Goal: Transaction & Acquisition: Purchase product/service

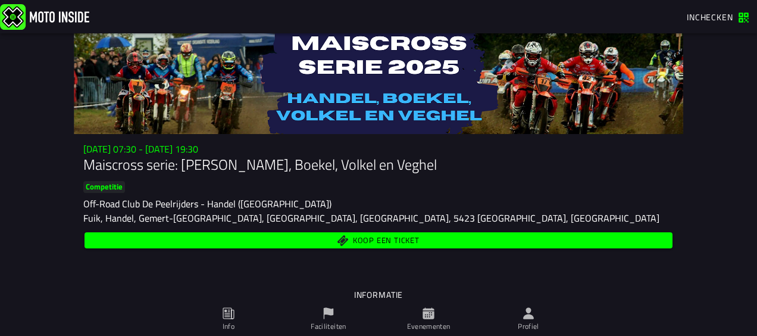
click at [339, 241] on span "Koop een ticket" at bounding box center [379, 240] width 575 height 11
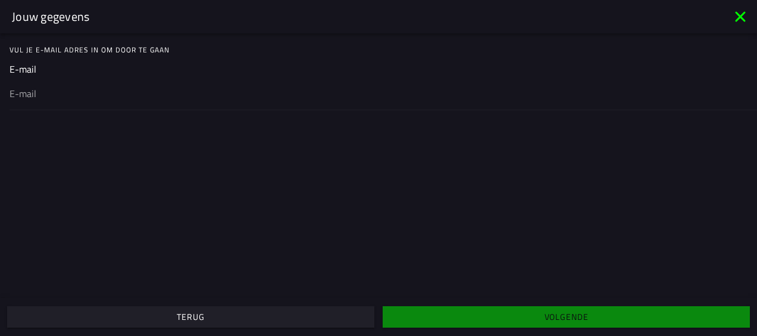
click at [260, 99] on input "email" at bounding box center [379, 93] width 738 height 14
type input "[EMAIL_ADDRESS][DOMAIN_NAME]"
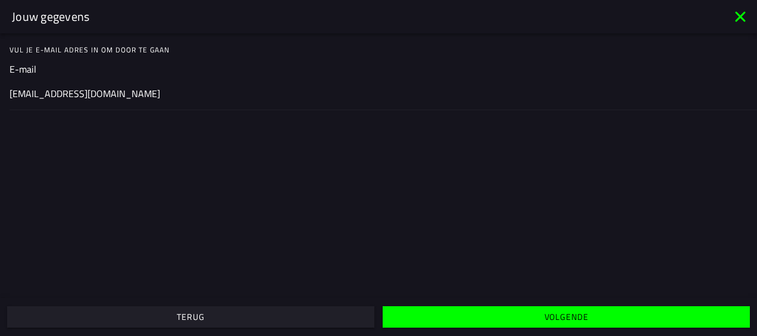
click at [406, 310] on button "Volgende" at bounding box center [566, 316] width 367 height 21
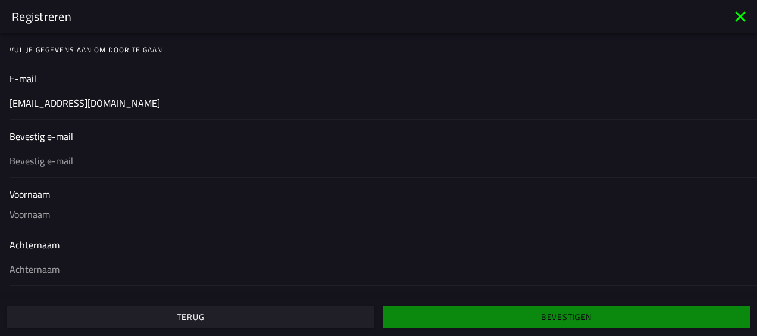
click at [294, 154] on input "text" at bounding box center [379, 161] width 738 height 14
type input "[EMAIL_ADDRESS][DOMAIN_NAME]"
click at [179, 221] on input "text" at bounding box center [379, 214] width 738 height 26
type input "Wout"
type input "Hermens"
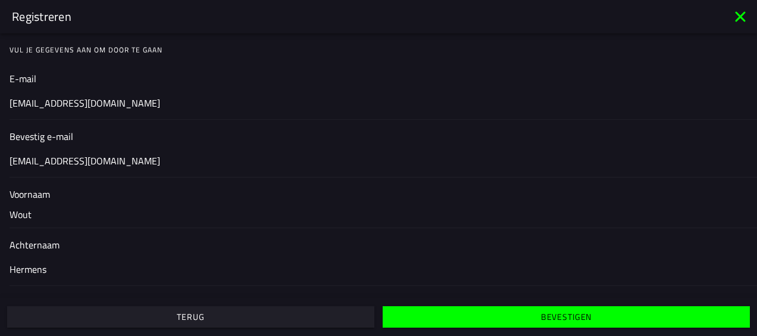
click at [409, 318] on span "Bevestigen" at bounding box center [566, 317] width 349 height 8
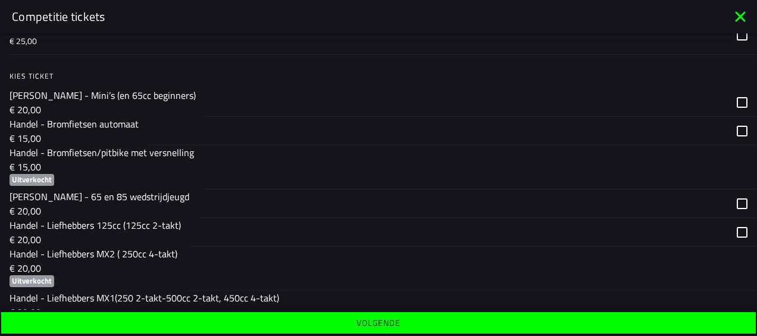
scroll to position [168, 0]
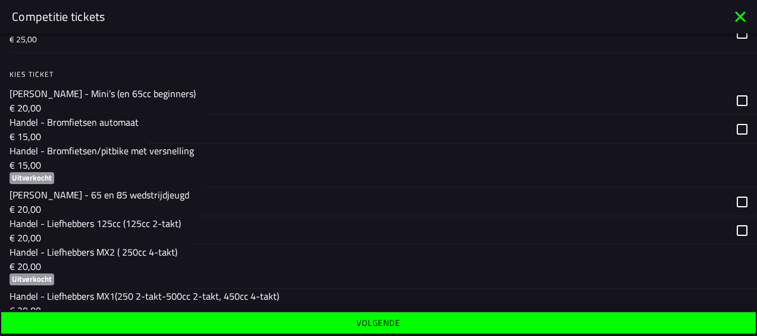
click at [239, 228] on div "button" at bounding box center [459, 230] width 537 height 28
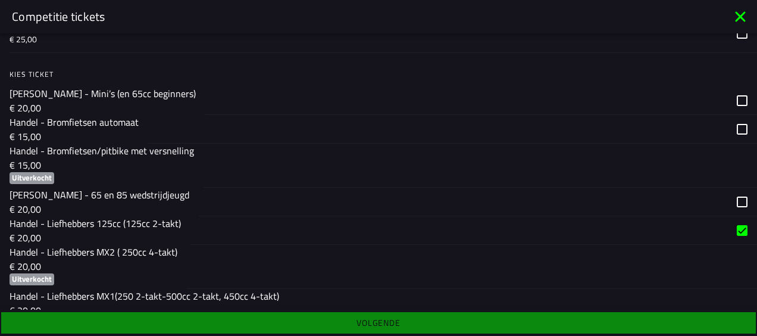
click at [261, 229] on div "button" at bounding box center [459, 230] width 537 height 28
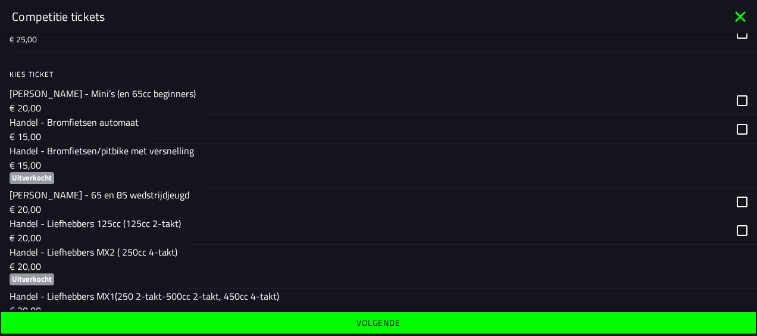
click at [264, 229] on div "button" at bounding box center [459, 230] width 537 height 28
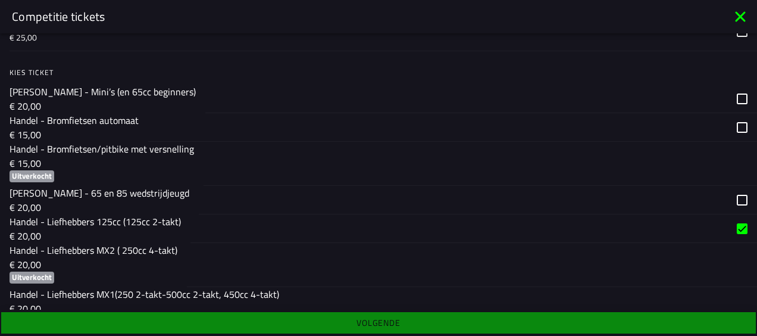
scroll to position [0, 0]
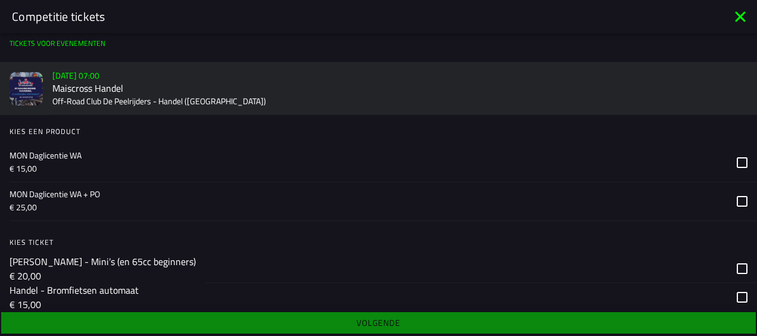
click at [218, 161] on p "MON Daglicentie WA" at bounding box center [369, 155] width 718 height 12
click at [492, 171] on p "€ 15,00" at bounding box center [369, 169] width 718 height 12
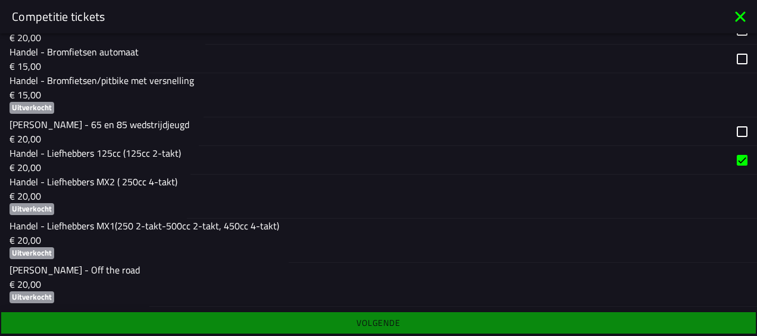
scroll to position [239, 0]
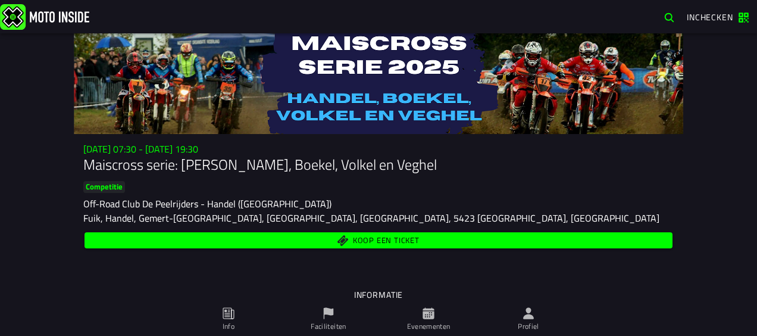
click at [320, 239] on span "Koop een ticket" at bounding box center [379, 240] width 575 height 11
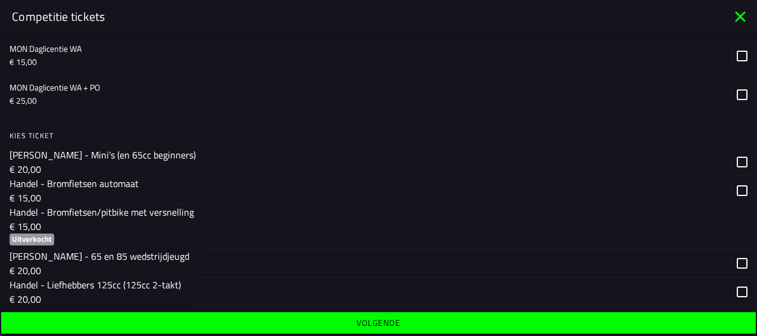
scroll to position [238, 0]
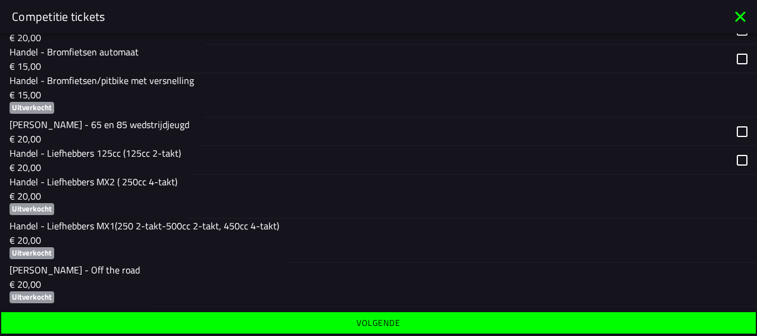
click at [352, 158] on div "button" at bounding box center [459, 160] width 537 height 28
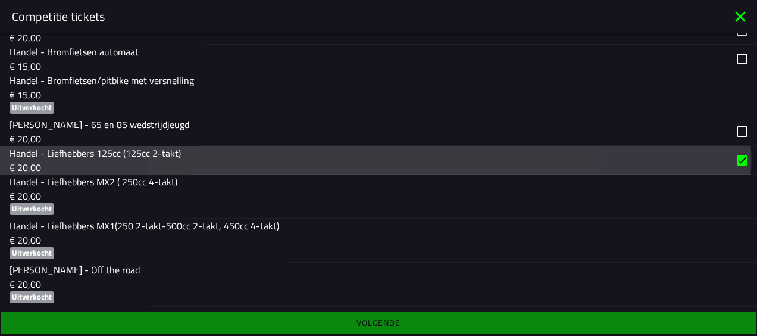
click at [352, 158] on div "button" at bounding box center [459, 160] width 537 height 28
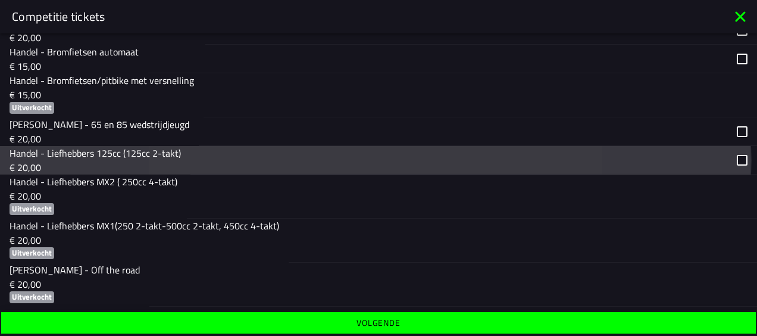
click at [352, 158] on div "button" at bounding box center [459, 160] width 537 height 28
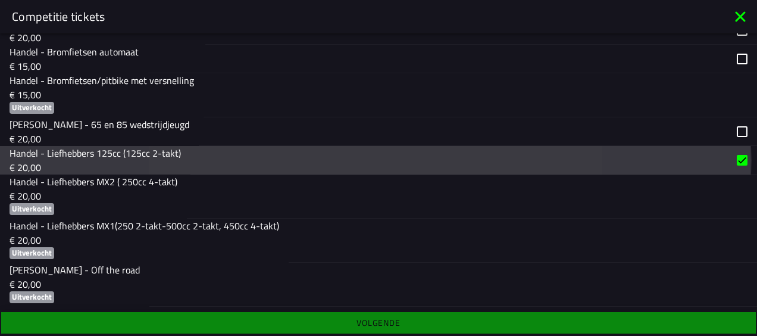
click at [352, 158] on div "button" at bounding box center [459, 160] width 537 height 28
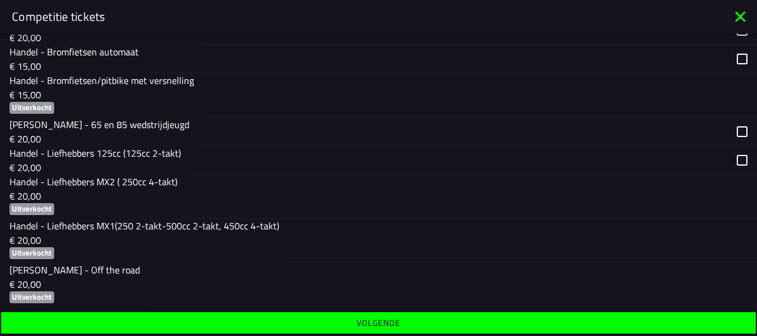
click at [352, 158] on div "button" at bounding box center [459, 160] width 537 height 28
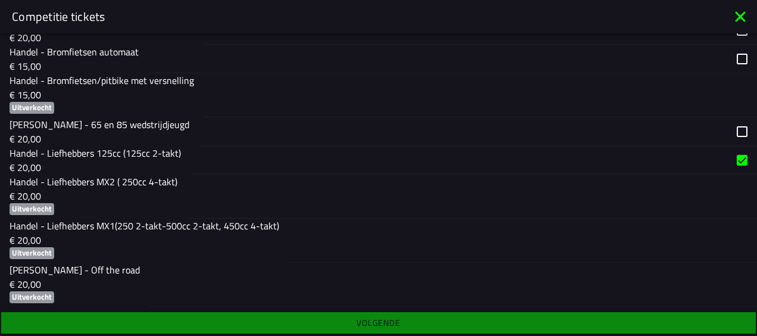
click at [355, 329] on ion-footer "Volgende" at bounding box center [378, 323] width 757 height 26
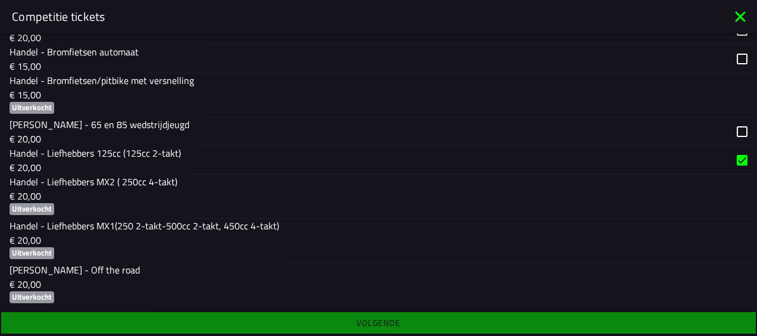
click at [355, 329] on ion-footer "Volgende" at bounding box center [378, 323] width 757 height 26
click at [301, 321] on ion-footer "Volgende" at bounding box center [378, 323] width 757 height 26
